Goal: Task Accomplishment & Management: Manage account settings

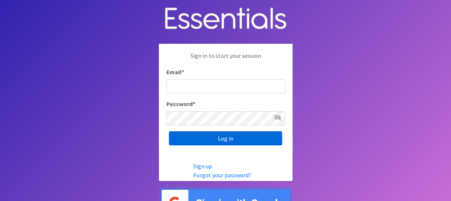
type input "[PERSON_NAME][EMAIL_ADDRESS][DOMAIN_NAME]"
click at [226, 139] on input "Log in" at bounding box center [225, 138] width 113 height 14
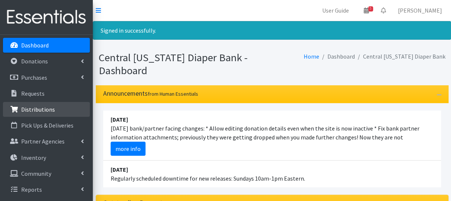
click at [64, 109] on link "Distributions" at bounding box center [46, 109] width 87 height 15
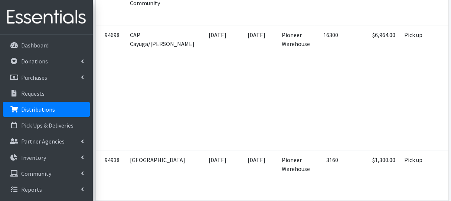
scroll to position [630, 0]
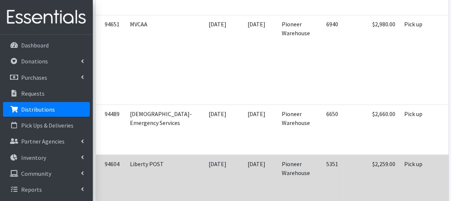
click at [342, 166] on td "$2,259.00" at bounding box center [370, 179] width 57 height 50
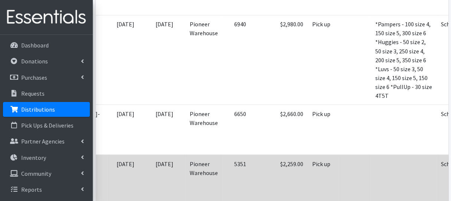
scroll to position [0, 101]
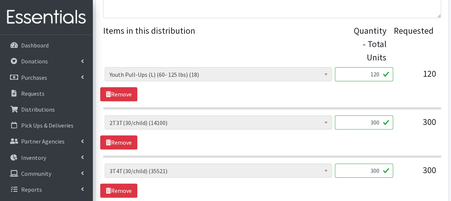
scroll to position [297, 0]
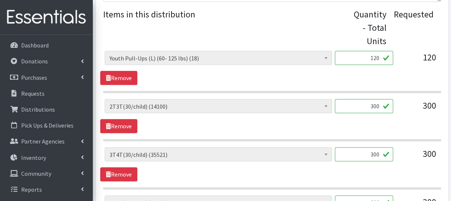
click at [365, 124] on div "2T3T(30/child) (14100) 3T4T(30/child) (35521) 4T5T(30/child) (72660) 5T-6T (30/…" at bounding box center [271, 116] width 343 height 34
click at [131, 126] on link "Remove" at bounding box center [118, 126] width 37 height 14
drag, startPoint x: 365, startPoint y: 103, endPoint x: 373, endPoint y: 104, distance: 7.9
click at [373, 104] on input "300" at bounding box center [363, 106] width 58 height 14
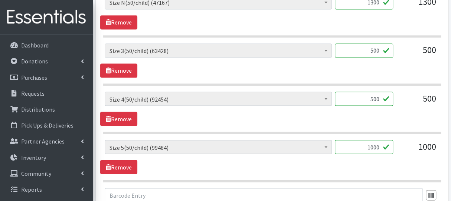
scroll to position [519, 0]
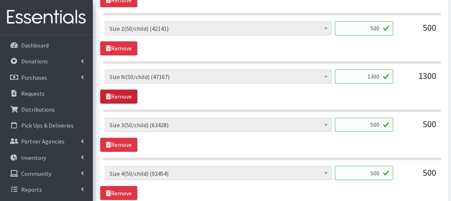
type input "600"
click at [125, 93] on link "Remove" at bounding box center [118, 96] width 37 height 14
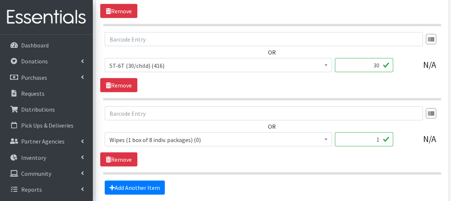
scroll to position [766, 0]
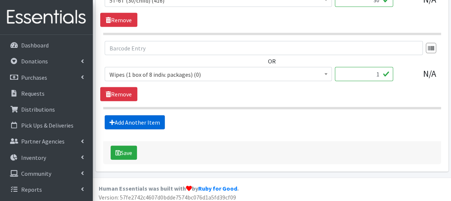
click at [131, 119] on link "Add Another Item" at bounding box center [135, 122] width 60 height 14
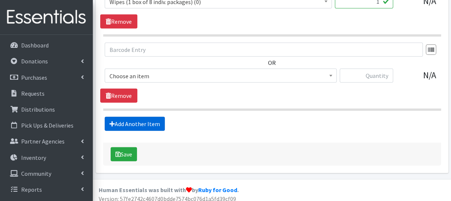
scroll to position [840, 0]
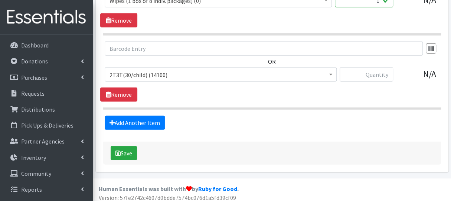
click at [142, 75] on span "2T3T(30/child) (14100)" at bounding box center [220, 75] width 222 height 10
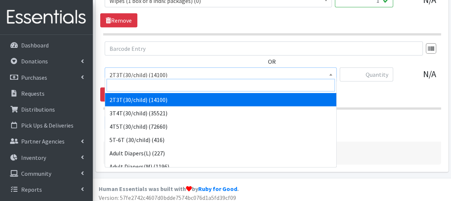
click at [145, 85] on input "search" at bounding box center [220, 85] width 228 height 13
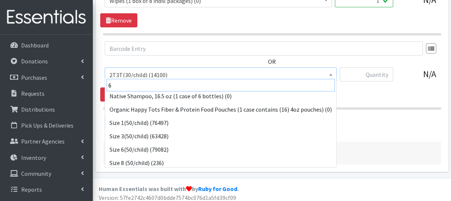
scroll to position [148, 0]
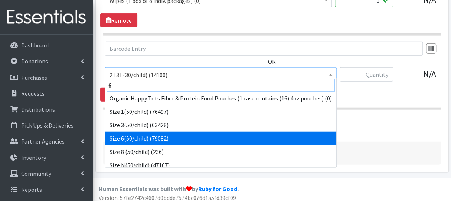
type input "6"
select select "966"
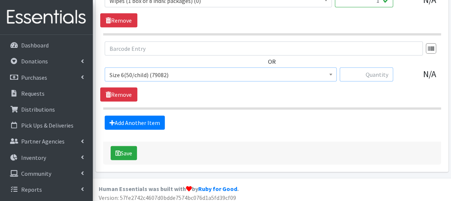
click at [349, 67] on input "text" at bounding box center [365, 74] width 53 height 14
type input "1000"
click at [125, 149] on button "Save" at bounding box center [124, 153] width 26 height 14
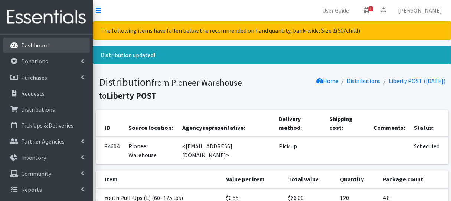
drag, startPoint x: 0, startPoint y: 0, endPoint x: 53, endPoint y: 43, distance: 68.0
click at [53, 43] on link "Dashboard" at bounding box center [46, 45] width 87 height 15
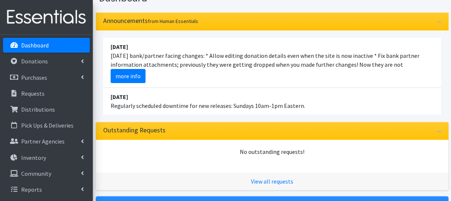
scroll to position [74, 0]
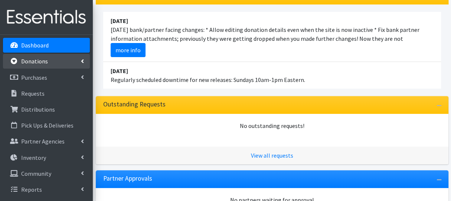
click at [36, 65] on p "Donations" at bounding box center [34, 60] width 27 height 7
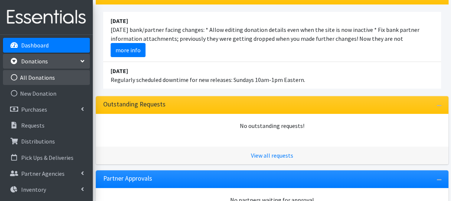
click at [42, 78] on link "All Donations" at bounding box center [46, 77] width 87 height 15
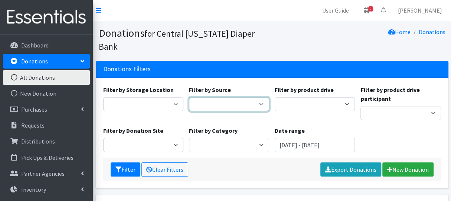
click at [245, 97] on select "Donation Site Misc. Donation Product Drive" at bounding box center [229, 104] width 80 height 14
select select "Product Drive"
click at [189, 97] on select "Donation Site Misc. Donation Product Drive" at bounding box center [229, 104] width 80 height 14
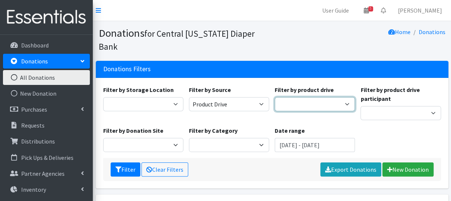
click at [335, 97] on select "AAPC (American Academy of Professional Coders) Alex Debbold Family & Friends Al…" at bounding box center [314, 104] width 80 height 14
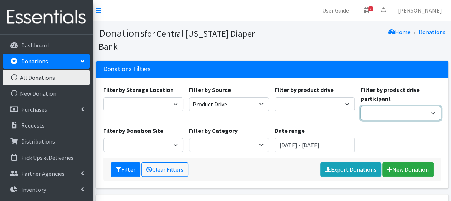
click at [394, 106] on select "Girl Scout Troop 10300 Ellis & Moreland Insurance Rachelle Luckette Kristi Amac…" at bounding box center [400, 113] width 80 height 14
select select "1440"
click at [360, 106] on select "Girl Scout Troop 10300 Ellis & Moreland Insurance Rachelle Luckette Kristi Amac…" at bounding box center [400, 113] width 80 height 14
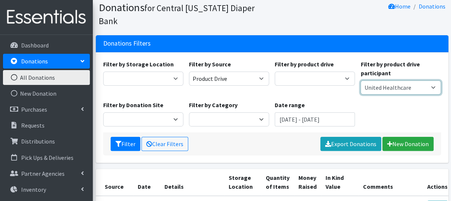
scroll to position [37, 0]
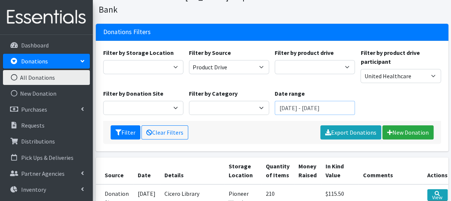
click at [316, 101] on input "June 12, 2025 - September 12, 2025" at bounding box center [314, 108] width 80 height 14
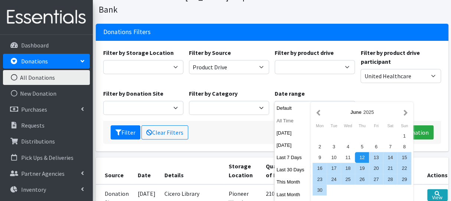
click at [290, 121] on button "All Time" at bounding box center [292, 120] width 36 height 11
type input "August 12, 1925 - August 12, 2026"
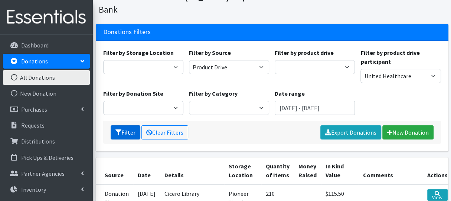
click at [127, 125] on button "Filter" at bounding box center [126, 132] width 30 height 14
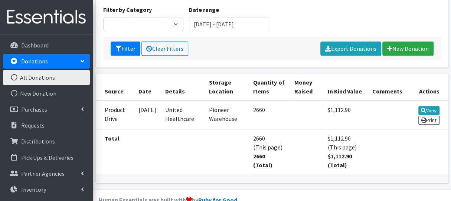
scroll to position [123, 0]
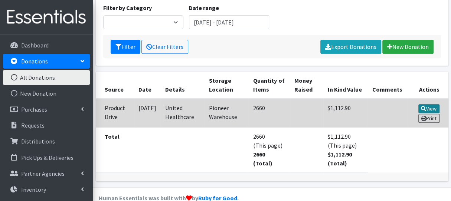
click at [434, 104] on link "View" at bounding box center [428, 108] width 21 height 9
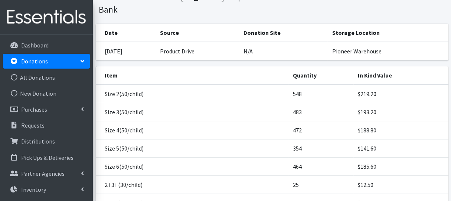
scroll to position [111, 0]
